Goal: Information Seeking & Learning: Learn about a topic

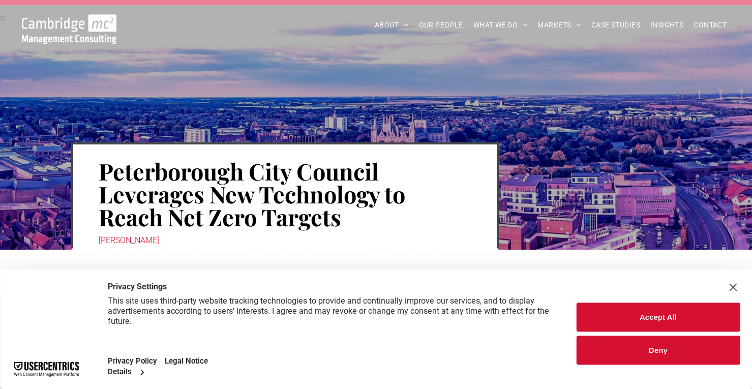
click at [638, 317] on button "Accept All" at bounding box center [658, 317] width 164 height 29
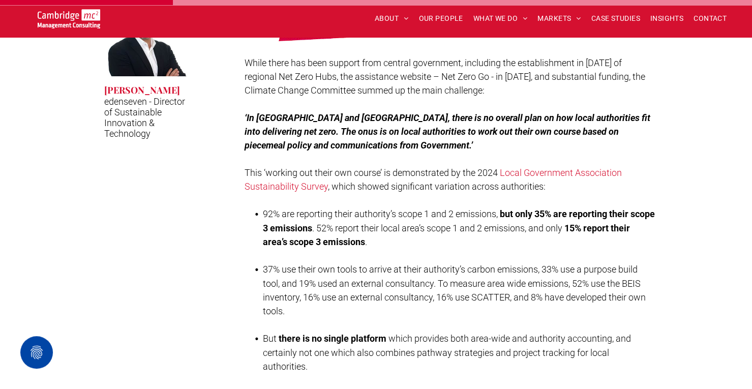
scroll to position [754, 0]
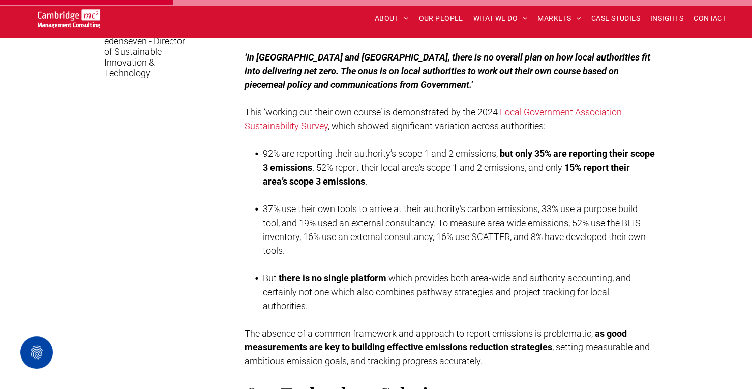
click at [401, 214] on li "37% use their own tools to arrive at their authority’s carbon emissions, 33% us…" at bounding box center [459, 229] width 393 height 55
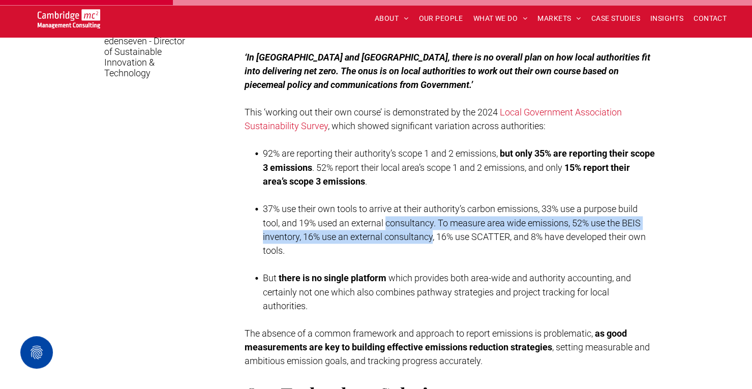
drag, startPoint x: 401, startPoint y: 214, endPoint x: 412, endPoint y: 243, distance: 30.6
click at [412, 243] on li "37% use their own tools to arrive at their authority’s carbon emissions, 33% us…" at bounding box center [459, 229] width 393 height 55
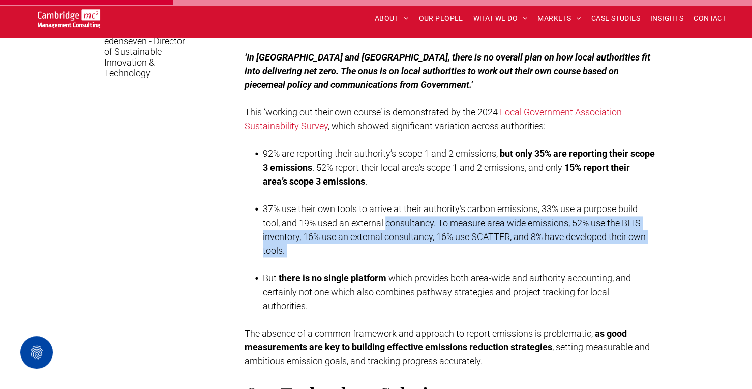
click at [412, 243] on li "37% use their own tools to arrive at their authority’s carbon emissions, 33% us…" at bounding box center [459, 229] width 393 height 55
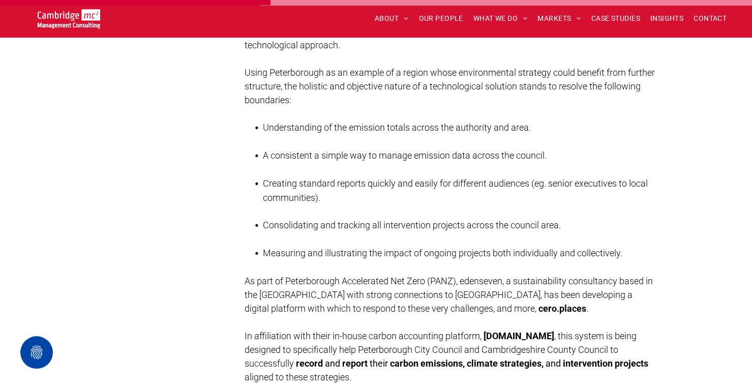
scroll to position [1176, 0]
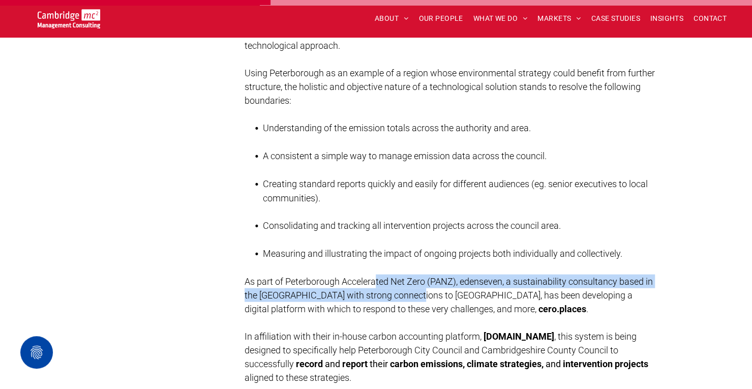
drag, startPoint x: 375, startPoint y: 282, endPoint x: 415, endPoint y: 287, distance: 39.4
click at [415, 287] on p "As part of Peterborough Accelerated Net Zero (PANZ), edenseven, a sustainabilit…" at bounding box center [450, 295] width 411 height 41
click at [415, 287] on span "As part of Peterborough Accelerated Net Zero (PANZ), edenseven, a sustainabilit…" at bounding box center [449, 295] width 408 height 38
drag, startPoint x: 283, startPoint y: 274, endPoint x: 430, endPoint y: 298, distance: 149.4
click at [430, 298] on p "As part of Peterborough Accelerated Net Zero (PANZ), edenseven, a sustainabilit…" at bounding box center [450, 295] width 411 height 41
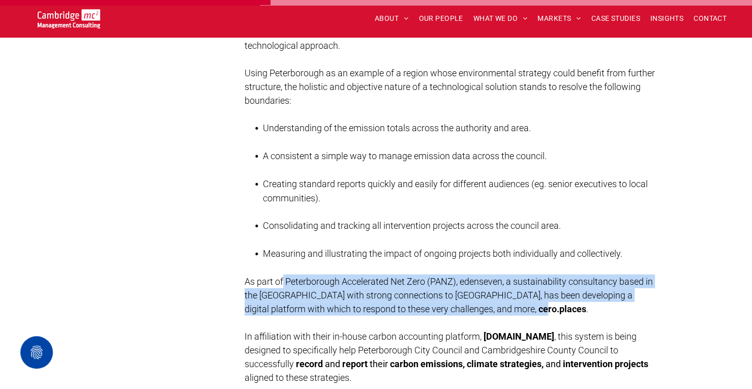
click at [430, 298] on p "As part of Peterborough Accelerated Net Zero (PANZ), edenseven, a sustainabilit…" at bounding box center [450, 295] width 411 height 41
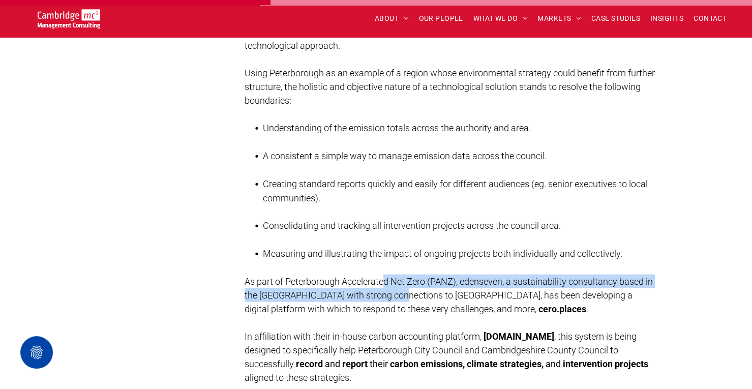
drag, startPoint x: 387, startPoint y: 276, endPoint x: 402, endPoint y: 295, distance: 23.8
click at [402, 295] on span "As part of Peterborough Accelerated Net Zero (PANZ), edenseven, a sustainabilit…" at bounding box center [449, 295] width 408 height 38
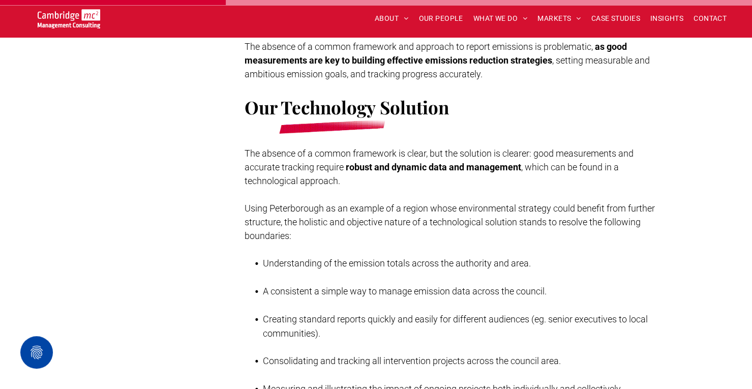
scroll to position [972, 0]
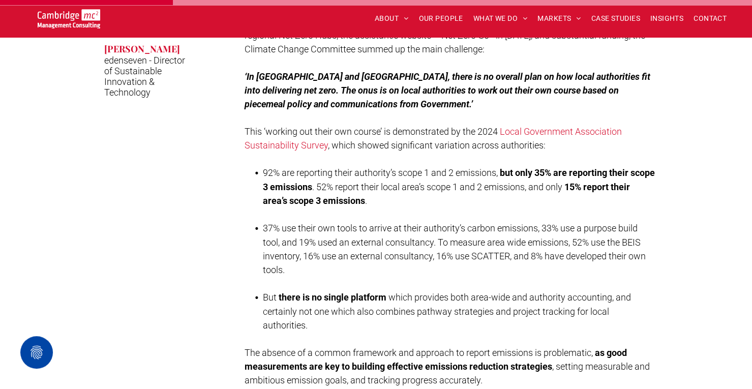
scroll to position [736, 0]
click at [356, 126] on span "This ‘working out their own course’ is demonstrated by the 2024" at bounding box center [371, 131] width 253 height 11
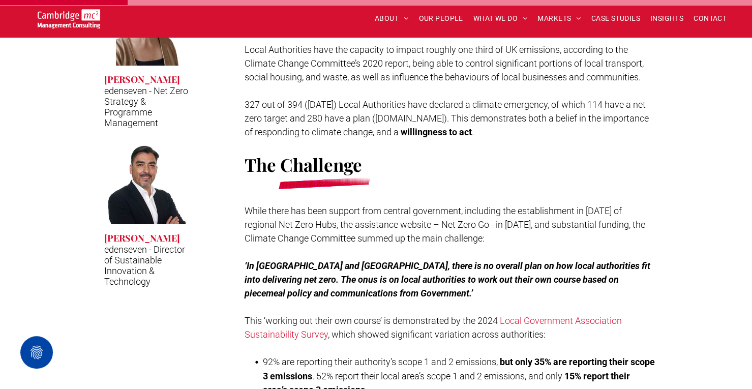
scroll to position [548, 0]
